Goal: Task Accomplishment & Management: Manage account settings

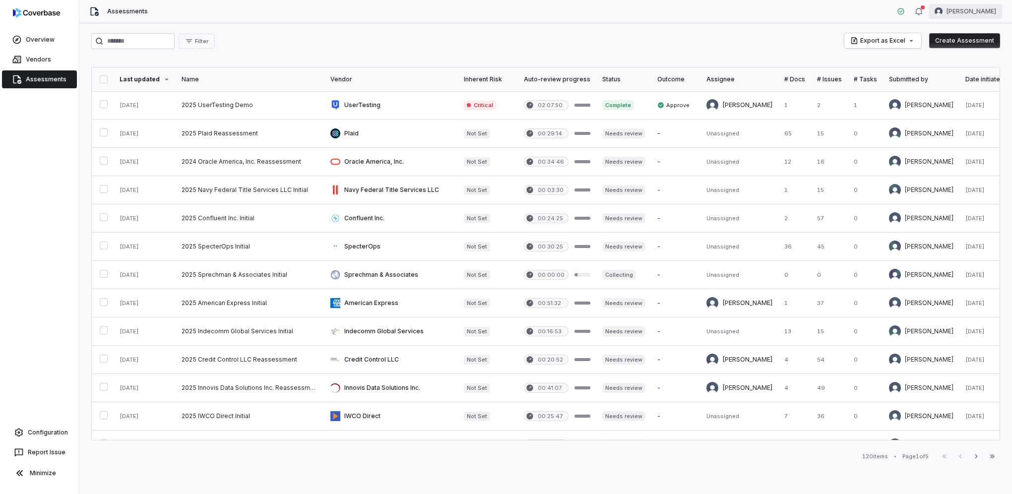
click at [983, 12] on html "Overview Vendors Assessments Configuration Report Issue Minimize Assessments [P…" at bounding box center [506, 247] width 1012 height 494
click at [968, 50] on div "Organization" at bounding box center [960, 51] width 76 height 16
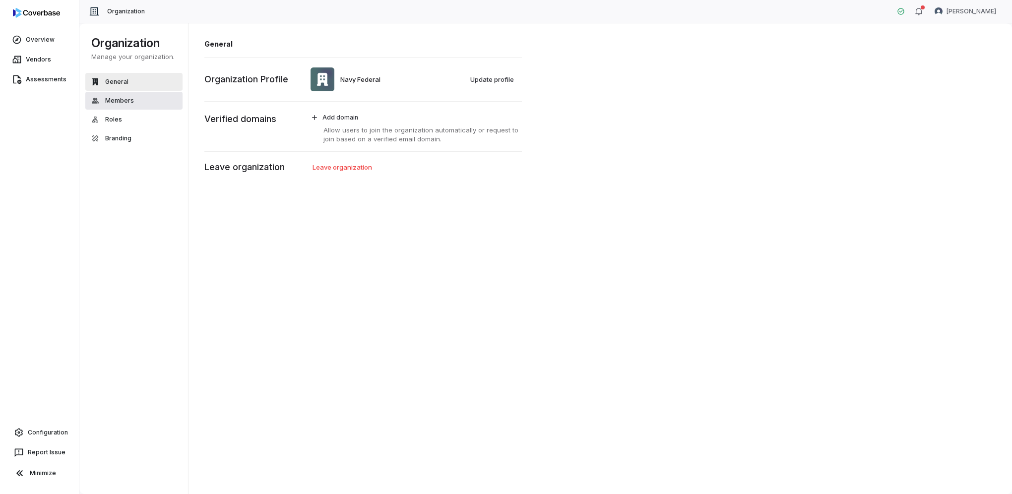
click at [115, 101] on span "Members" at bounding box center [119, 101] width 29 height 8
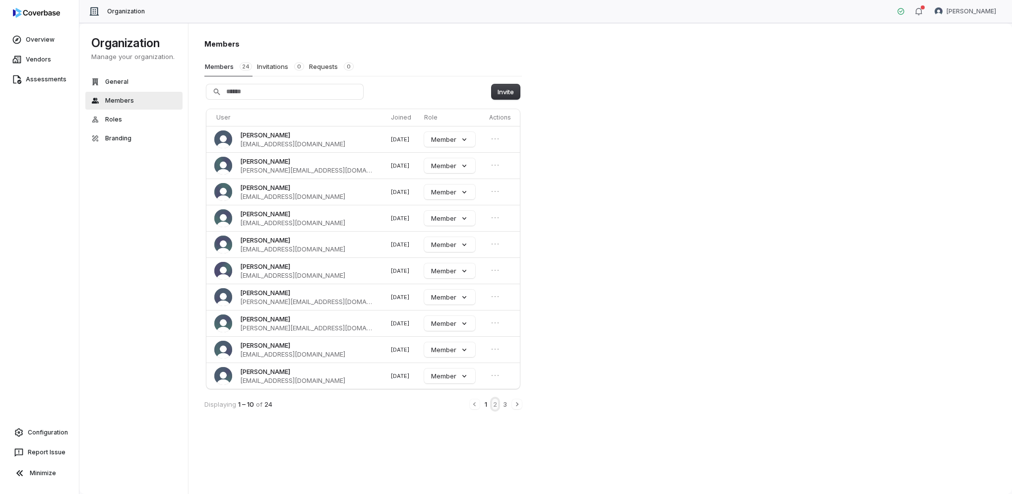
click at [496, 405] on button "2" at bounding box center [495, 404] width 6 height 11
click at [495, 351] on icon "Open menu" at bounding box center [495, 349] width 10 height 10
click at [487, 364] on button "Remove member" at bounding box center [467, 365] width 64 height 13
click at [504, 406] on button "3" at bounding box center [505, 404] width 6 height 11
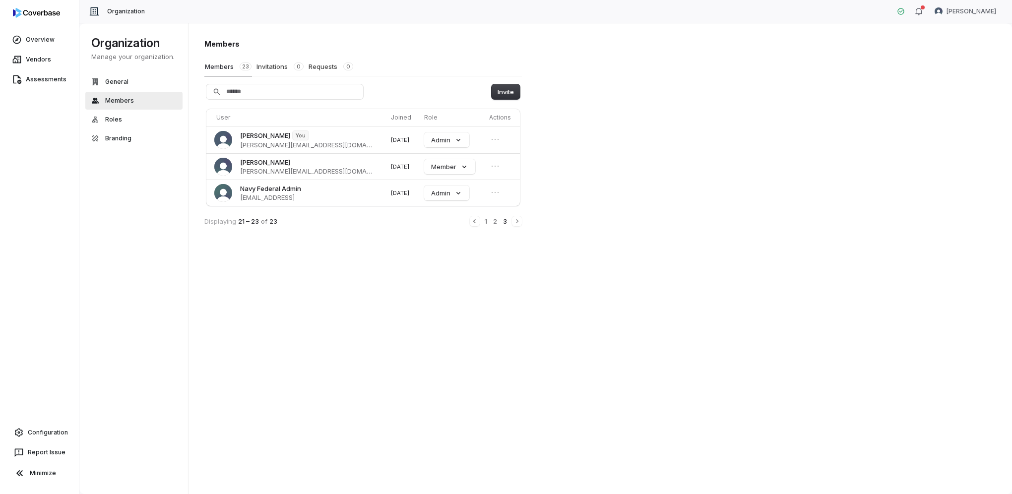
click at [488, 220] on div "1 2 3" at bounding box center [496, 221] width 52 height 11
click at [476, 221] on icon "Previous" at bounding box center [475, 221] width 8 height 8
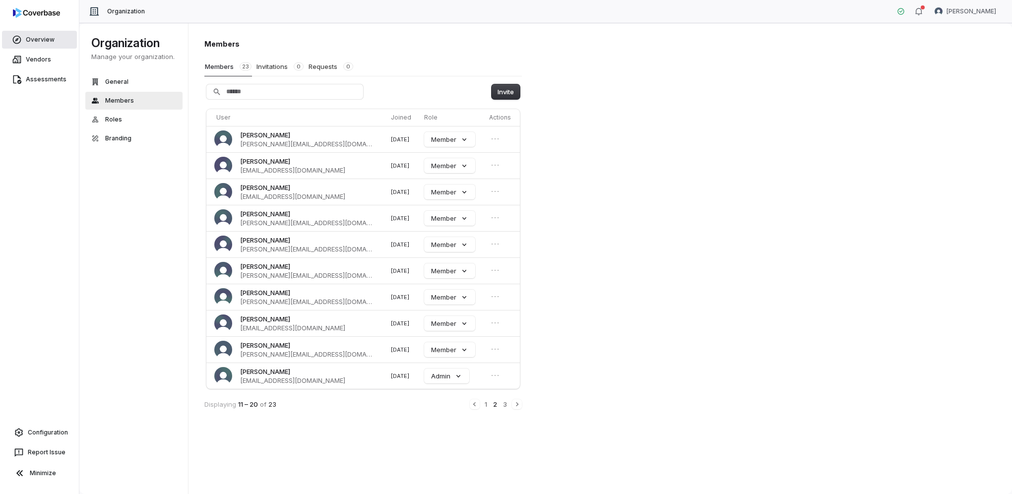
click at [31, 42] on span "Overview" at bounding box center [40, 40] width 29 height 8
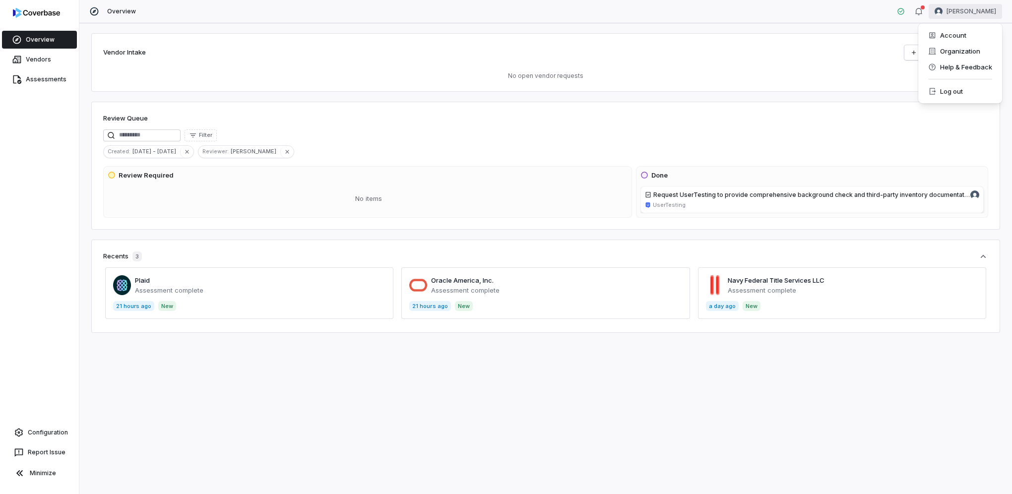
click at [971, 10] on html "Overview Vendors Assessments Configuration Report Issue Minimize Overview Micha…" at bounding box center [506, 247] width 1012 height 494
click at [964, 50] on div "Organization" at bounding box center [960, 51] width 76 height 16
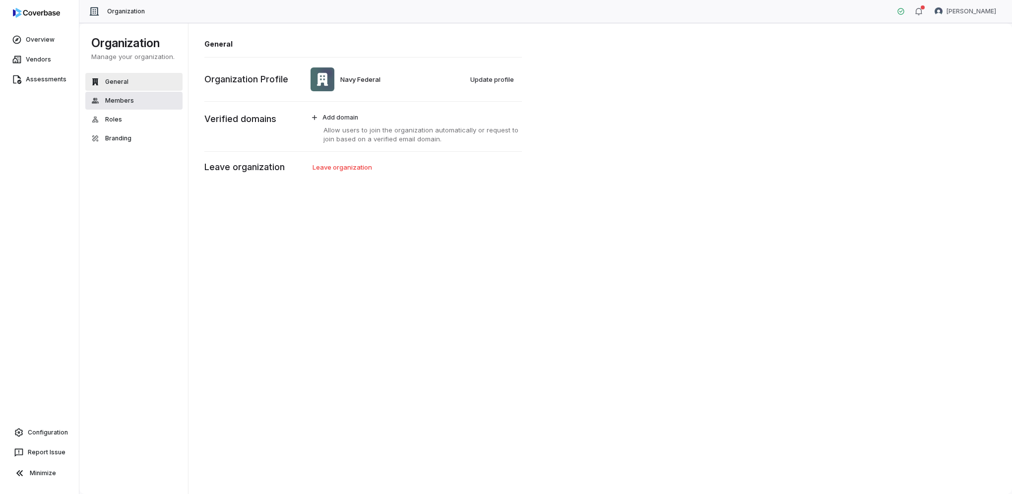
click at [117, 99] on span "Members" at bounding box center [119, 101] width 29 height 8
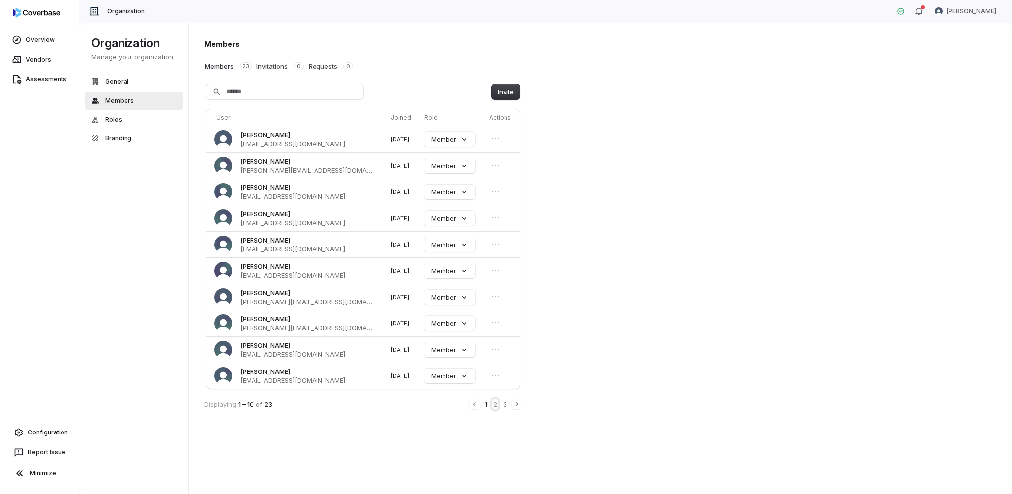
click at [494, 401] on button "2" at bounding box center [495, 404] width 6 height 11
click at [504, 403] on button "3" at bounding box center [505, 404] width 6 height 11
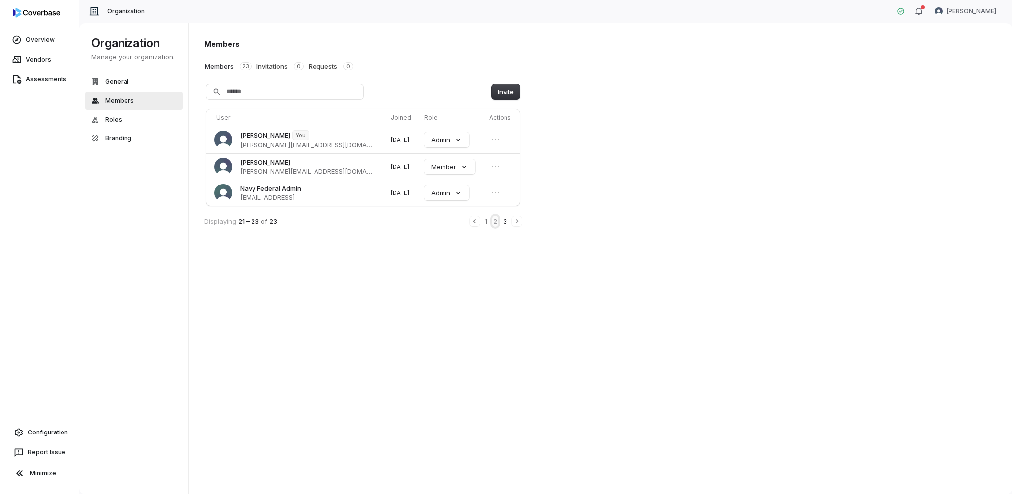
click at [494, 220] on button "2" at bounding box center [495, 221] width 6 height 11
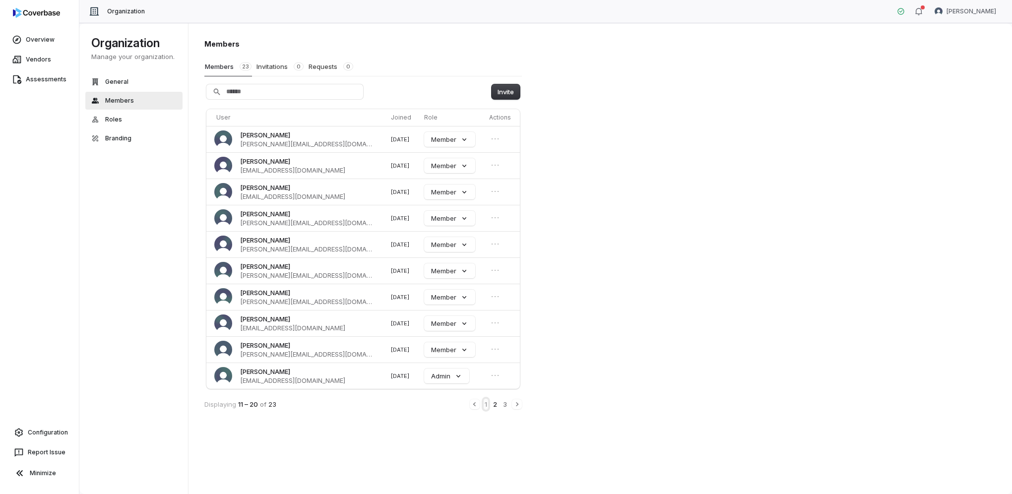
click at [486, 404] on button "1" at bounding box center [486, 404] width 4 height 11
click at [112, 101] on span "Members" at bounding box center [119, 101] width 29 height 8
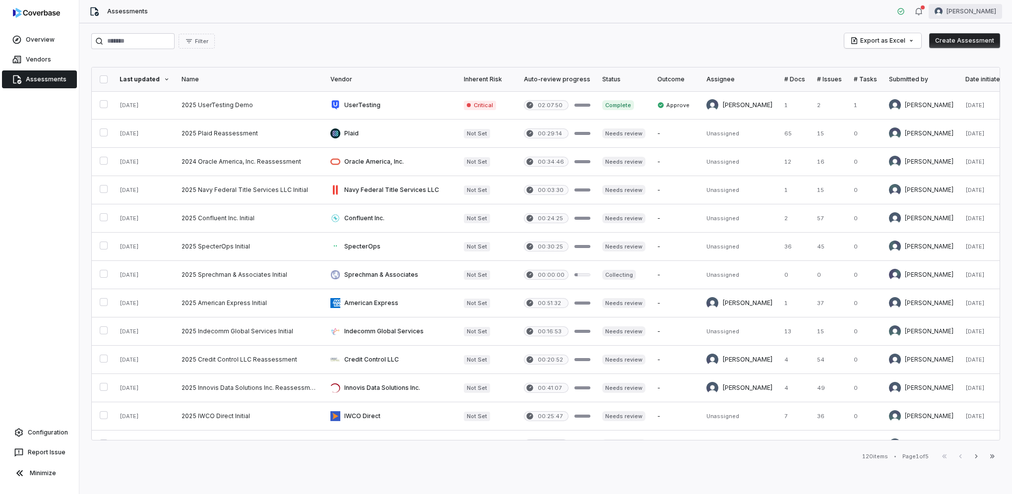
click at [990, 14] on html "Overview Vendors Assessments Configuration Report Issue Minimize Assessments [P…" at bounding box center [506, 247] width 1012 height 494
click at [976, 55] on div "Organization" at bounding box center [960, 51] width 76 height 16
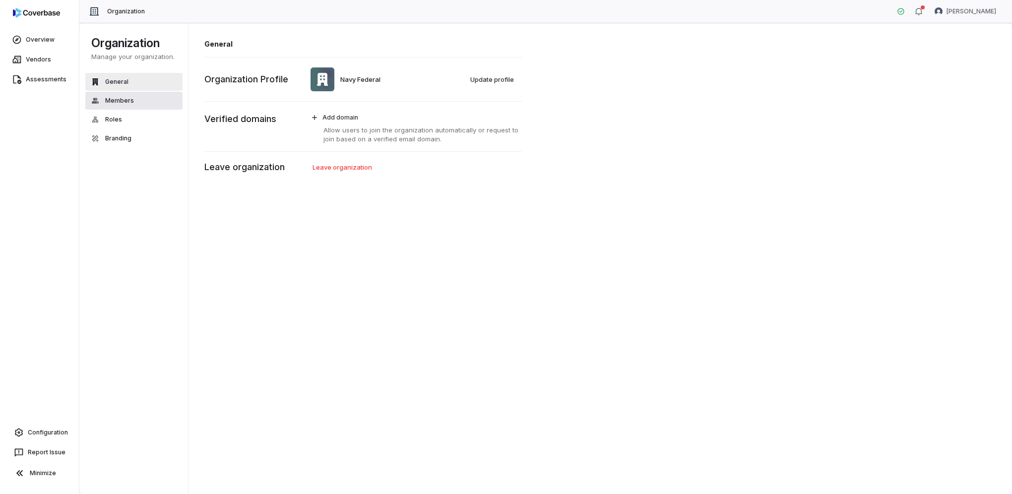
click at [111, 95] on button "Members" at bounding box center [133, 101] width 97 height 18
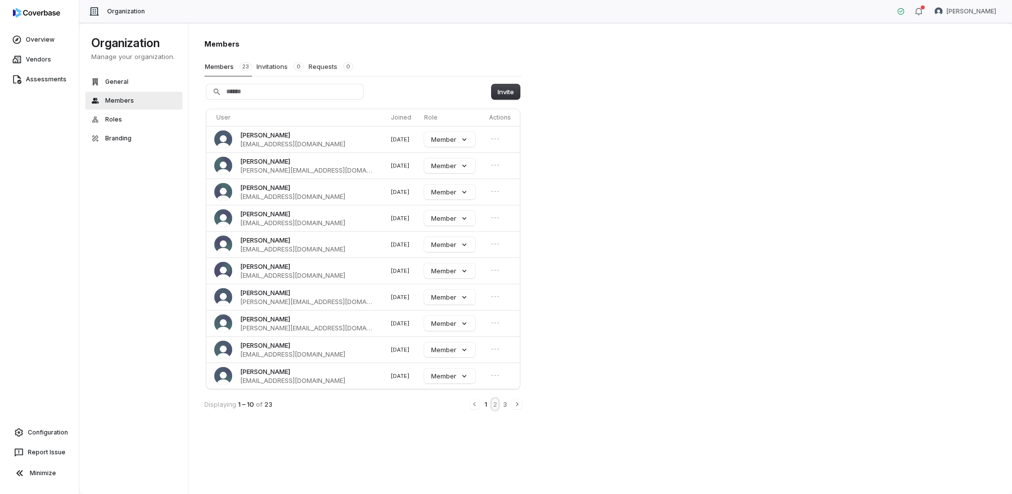
click at [495, 403] on button "2" at bounding box center [495, 404] width 6 height 11
click at [502, 403] on button "3" at bounding box center [505, 404] width 6 height 11
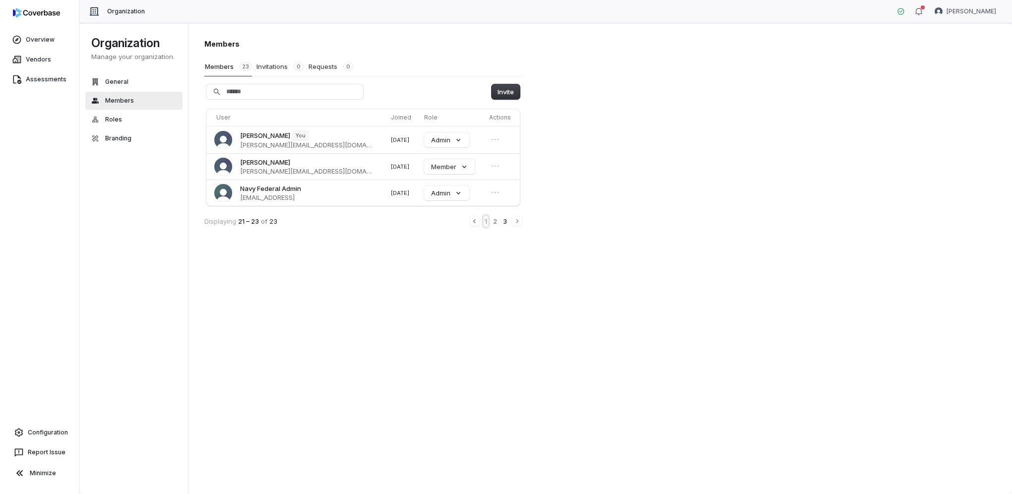
click at [487, 222] on button "1" at bounding box center [486, 221] width 4 height 11
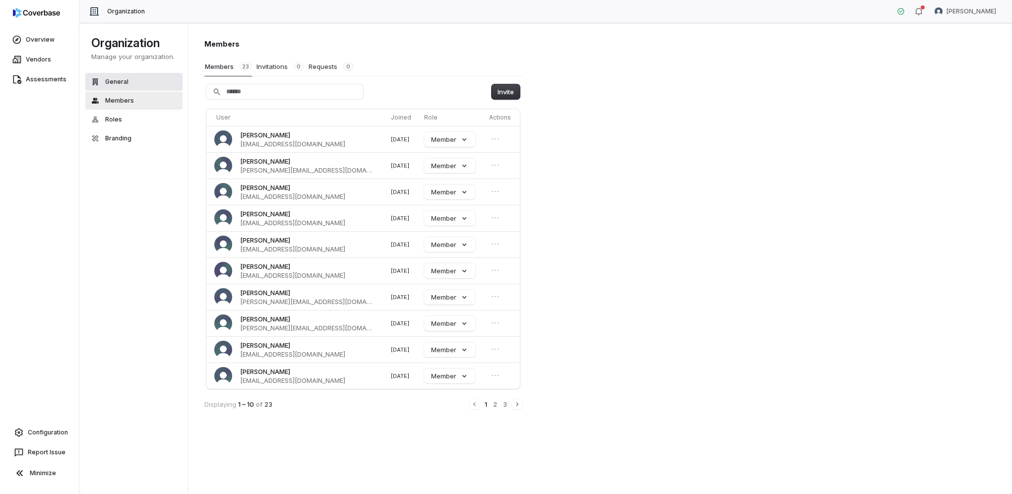
click at [121, 82] on span "General" at bounding box center [116, 82] width 23 height 8
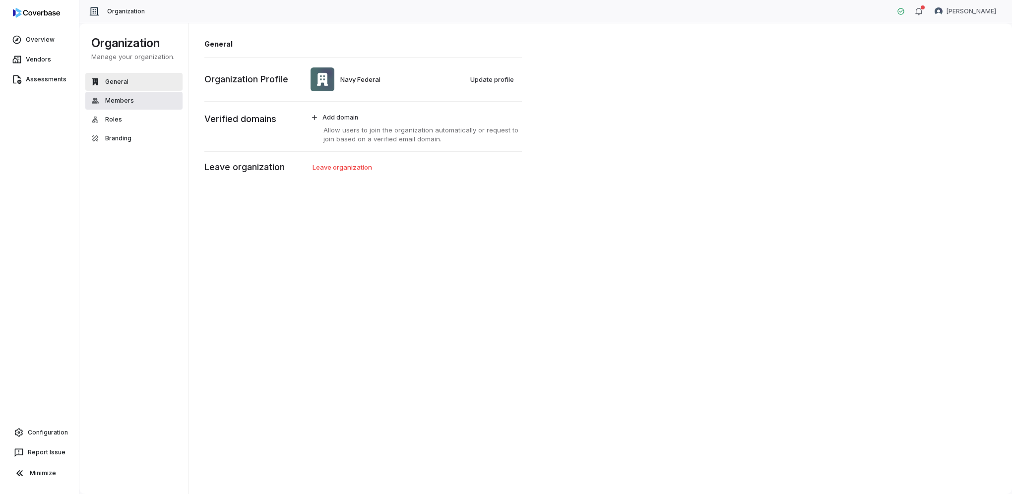
click at [121, 97] on span "Members" at bounding box center [119, 101] width 29 height 8
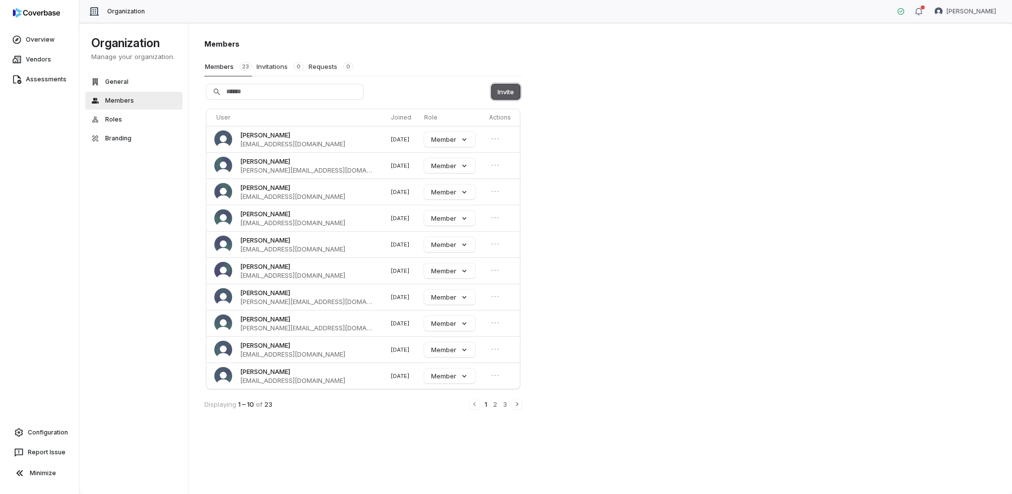
click at [504, 87] on button "Invite" at bounding box center [506, 91] width 28 height 15
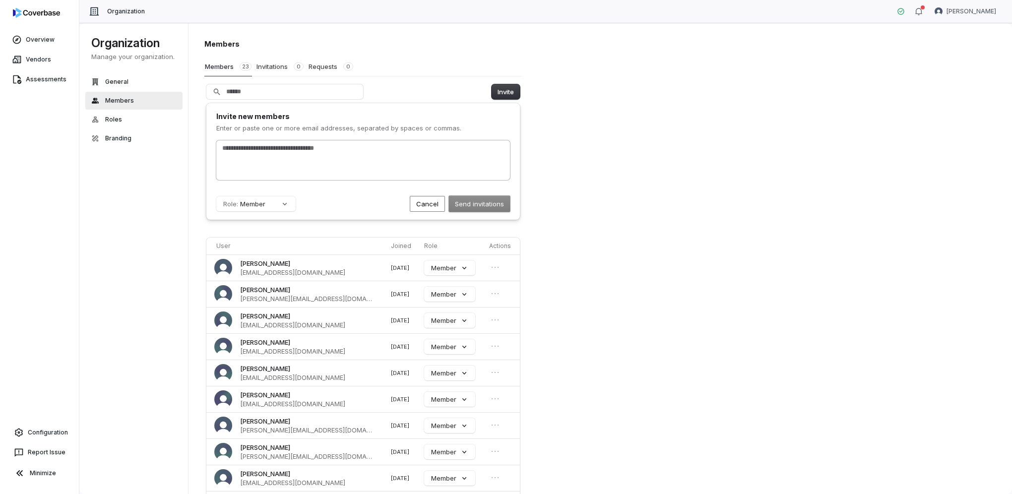
click at [345, 151] on input "text" at bounding box center [361, 148] width 282 height 10
click at [423, 212] on div "Invite new members Enter or paste one or more email addresses, separated by spa…" at bounding box center [363, 161] width 314 height 117
click at [421, 203] on button "Cancel" at bounding box center [427, 204] width 35 height 16
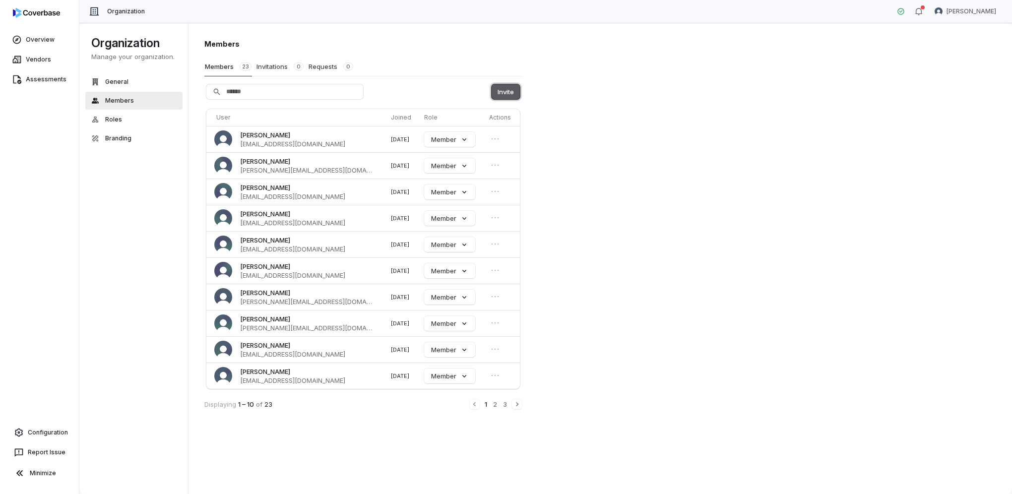
click at [511, 90] on button "Invite" at bounding box center [506, 91] width 28 height 15
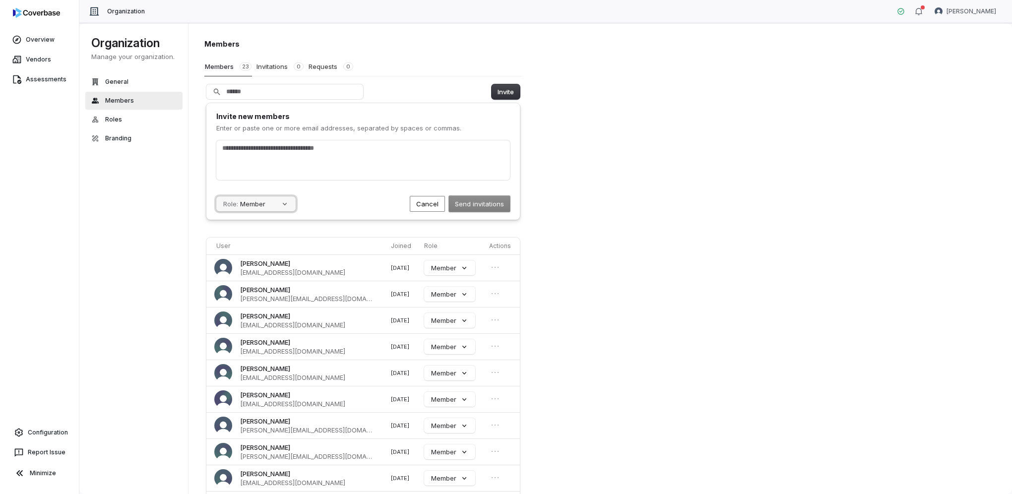
click at [266, 208] on button "Role: Member" at bounding box center [255, 203] width 79 height 15
click at [175, 198] on div "Organization Manage your organization. General Members Roles Branding" at bounding box center [135, 258] width 113 height 471
click at [0, 0] on div at bounding box center [0, 0] width 0 height 0
click at [261, 148] on input "text" at bounding box center [361, 148] width 282 height 10
type input "*"
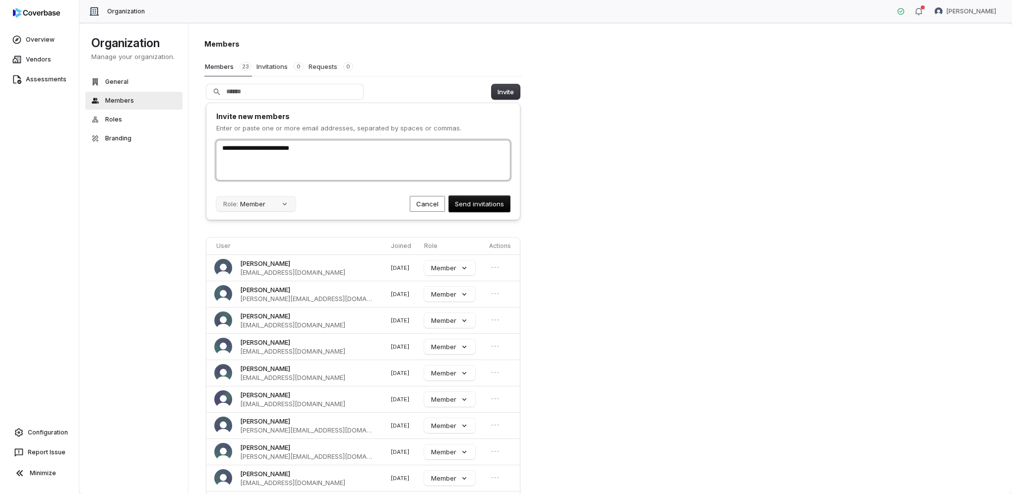
type input "**********"
click at [253, 207] on button "Role: Member" at bounding box center [255, 203] width 79 height 15
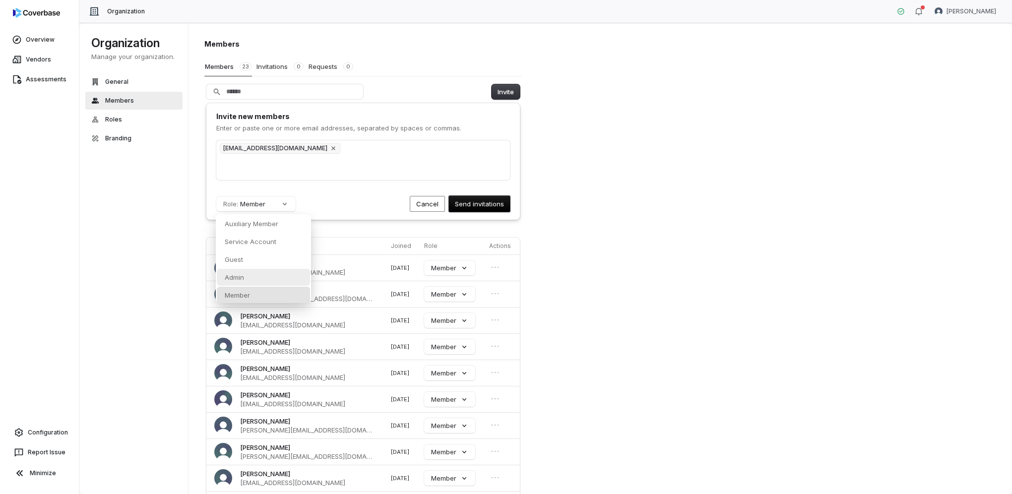
click at [269, 274] on div "Admin" at bounding box center [263, 277] width 93 height 17
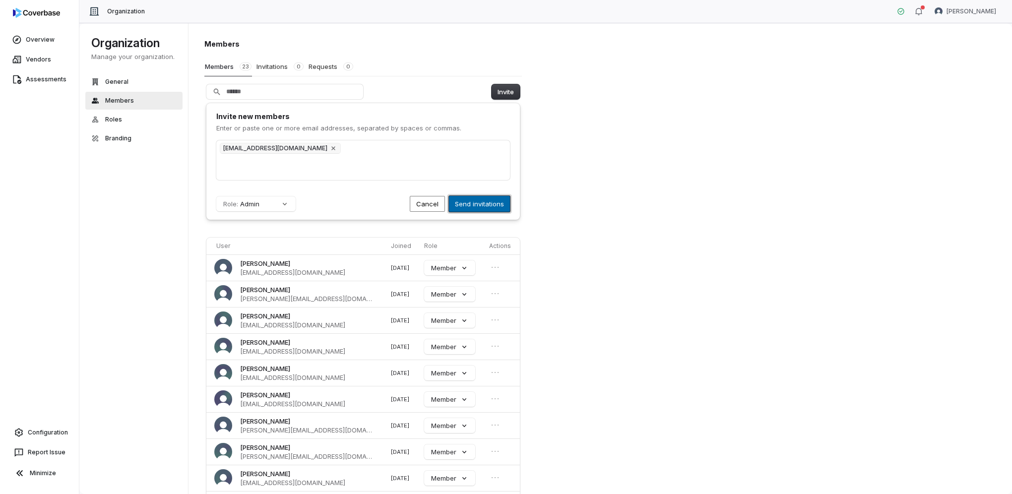
click at [480, 204] on button "Send invitations" at bounding box center [479, 204] width 61 height 16
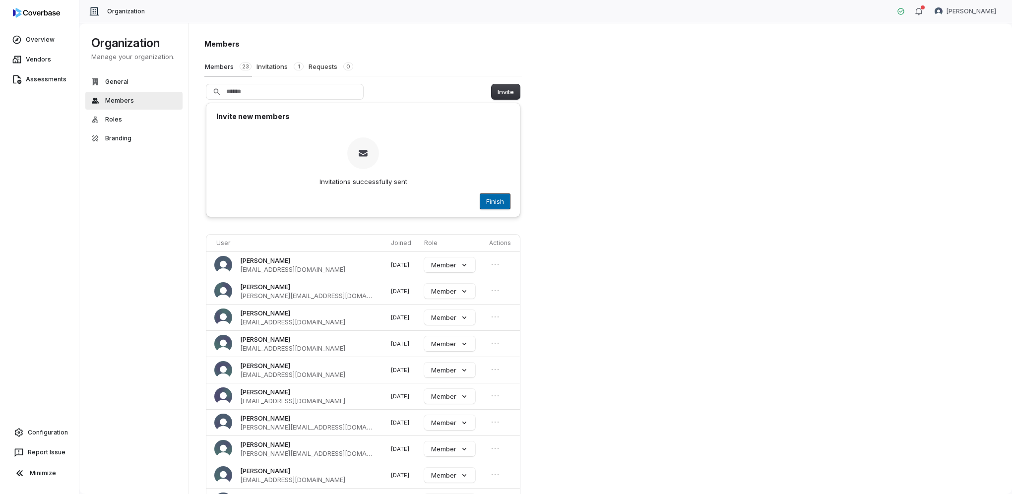
click at [482, 204] on button "Finish" at bounding box center [495, 201] width 30 height 15
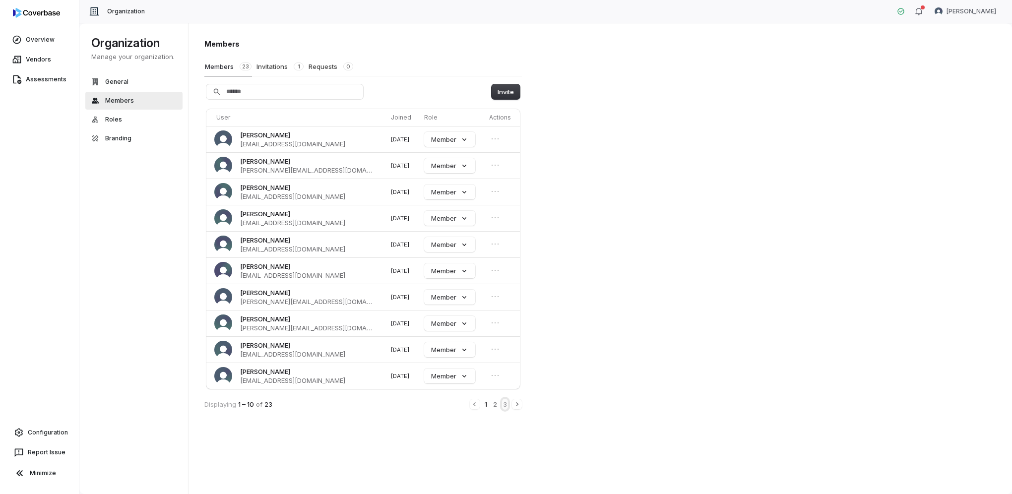
click at [506, 401] on button "3" at bounding box center [505, 404] width 6 height 11
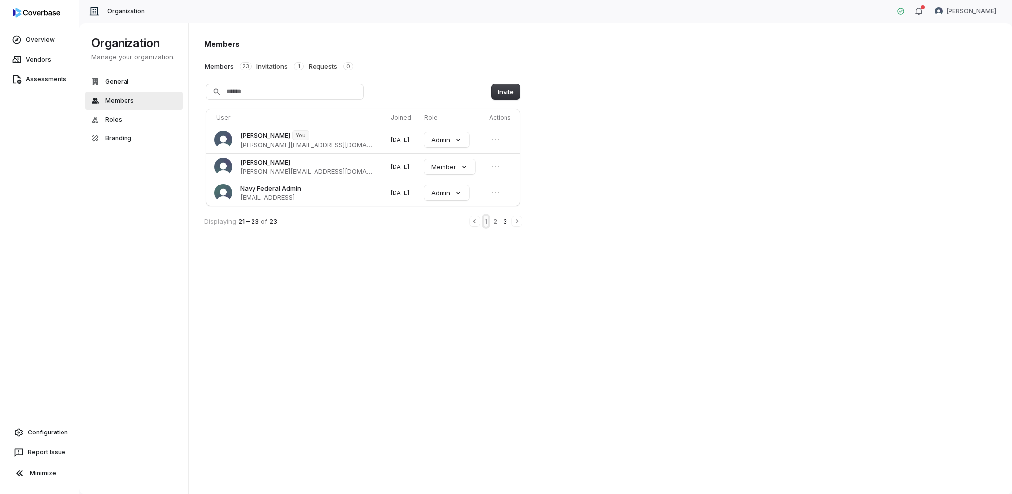
click at [485, 220] on button "1" at bounding box center [486, 221] width 4 height 11
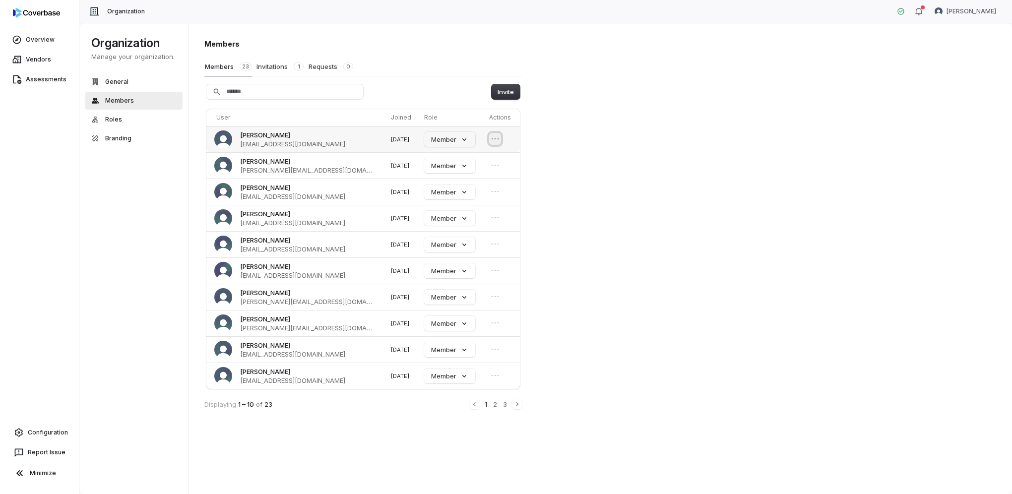
click at [493, 137] on icon "Open menu" at bounding box center [495, 139] width 10 height 10
click at [493, 137] on icon "Close menu" at bounding box center [495, 139] width 10 height 10
click at [648, 187] on div "Members Members 24 Invitations 0 Requests 0 Invite User Joined Role Actions [PE…" at bounding box center [601, 259] width 824 height 472
